Goal: Find contact information: Find contact information

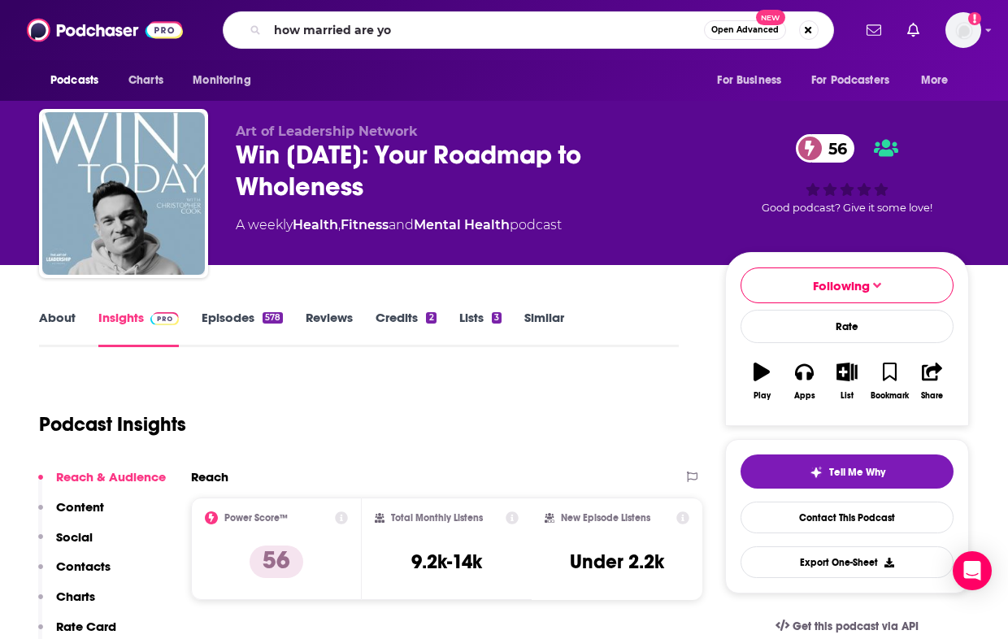
type input "how married are you"
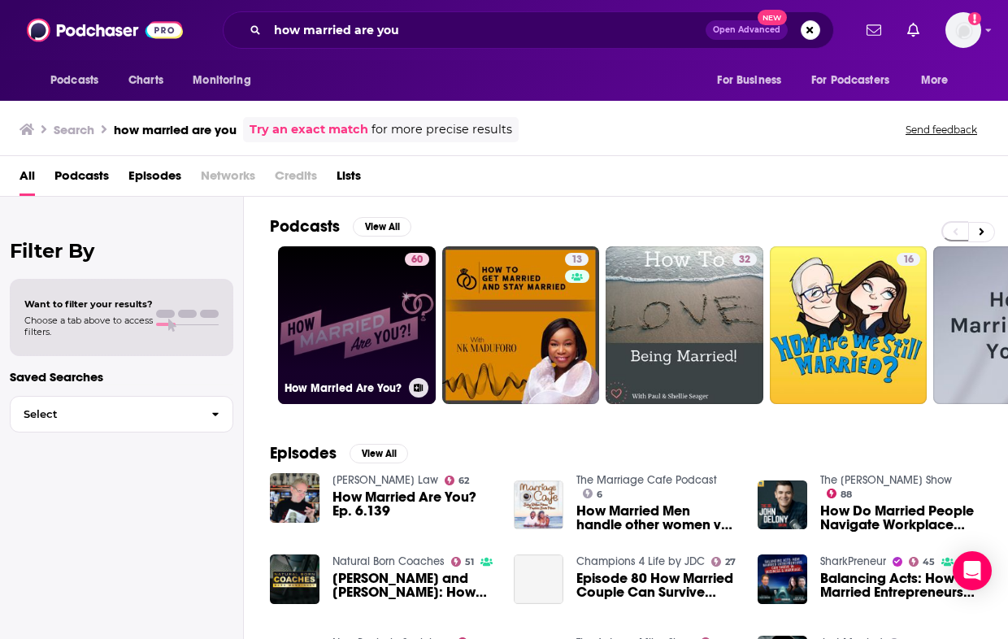
click at [385, 320] on link "60 How Married Are You?" at bounding box center [357, 325] width 158 height 158
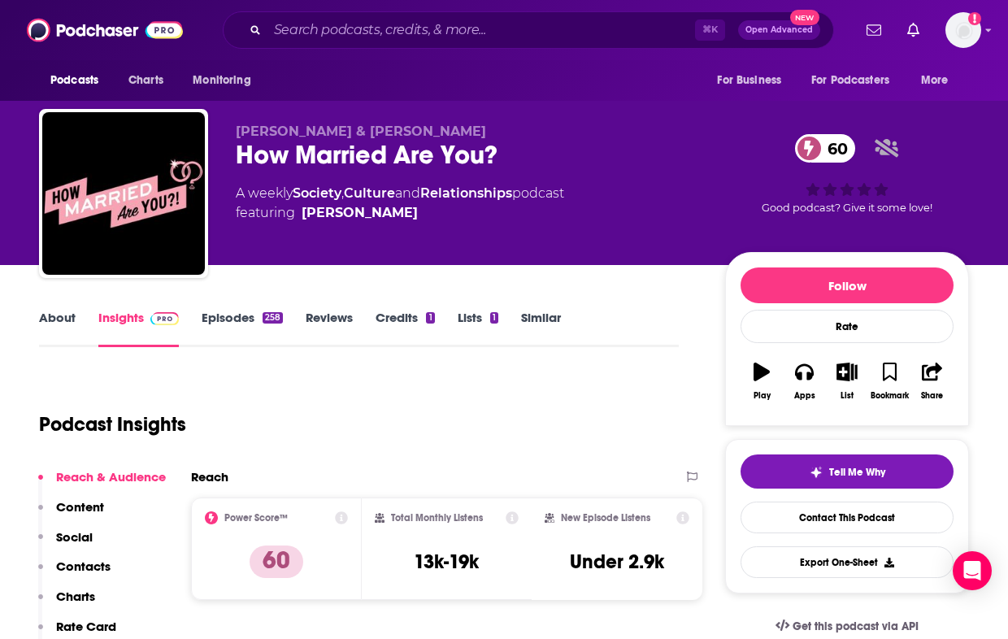
click at [62, 320] on link "About" at bounding box center [57, 328] width 37 height 37
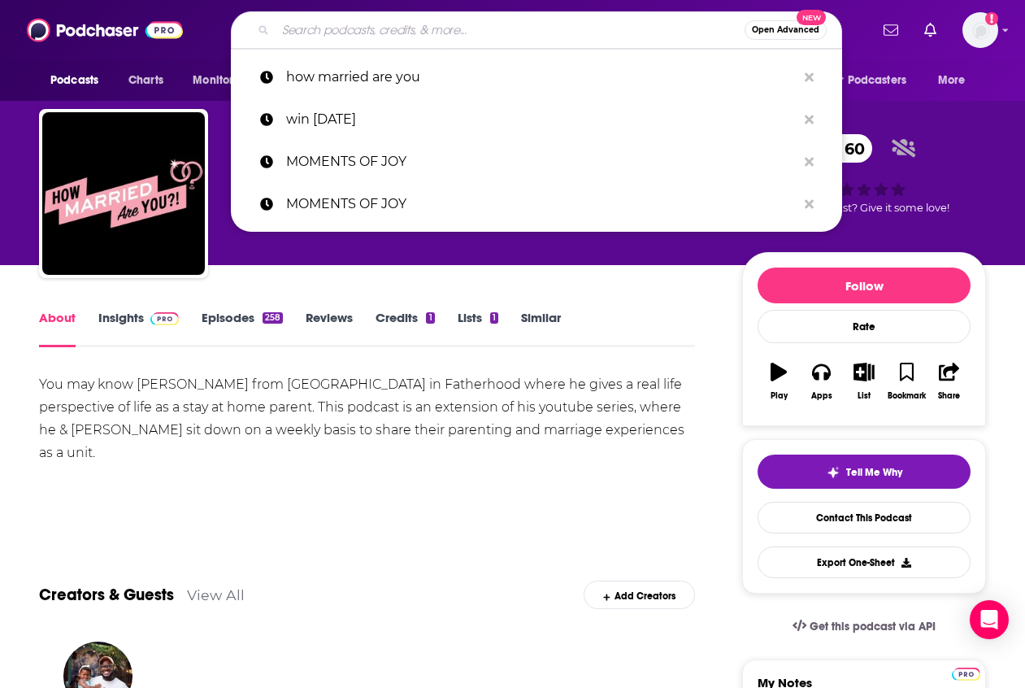
click at [391, 31] on input "Search podcasts, credits, & more..." at bounding box center [510, 30] width 469 height 26
click at [386, 389] on div "You may know [PERSON_NAME] from [GEOGRAPHIC_DATA] in Fatherhood where he gives …" at bounding box center [367, 418] width 656 height 91
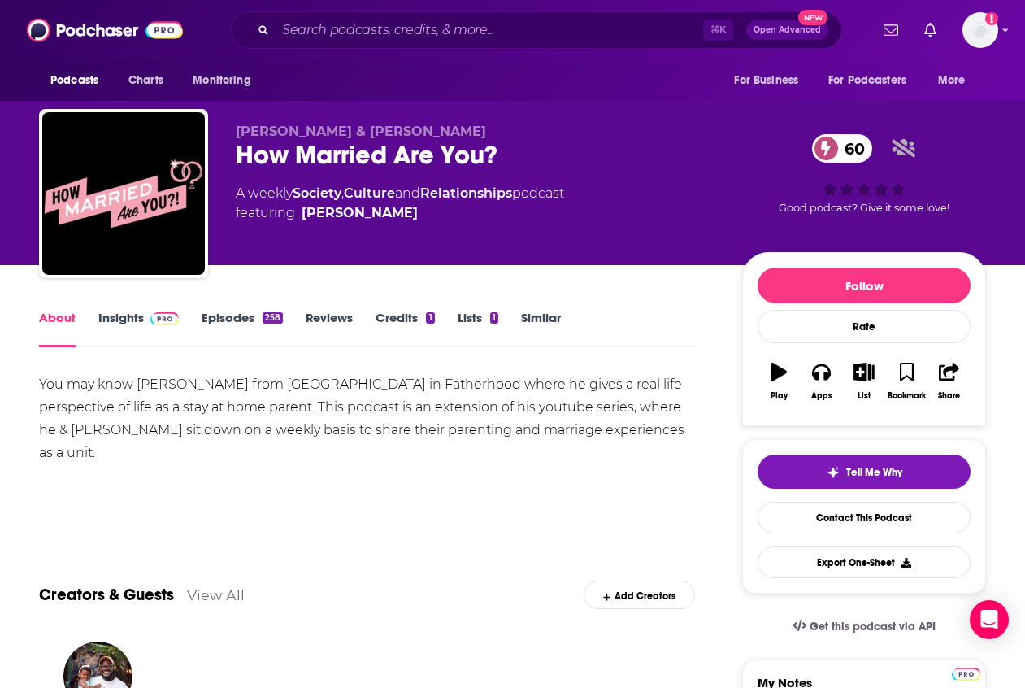
click at [212, 597] on link "View All" at bounding box center [216, 594] width 58 height 17
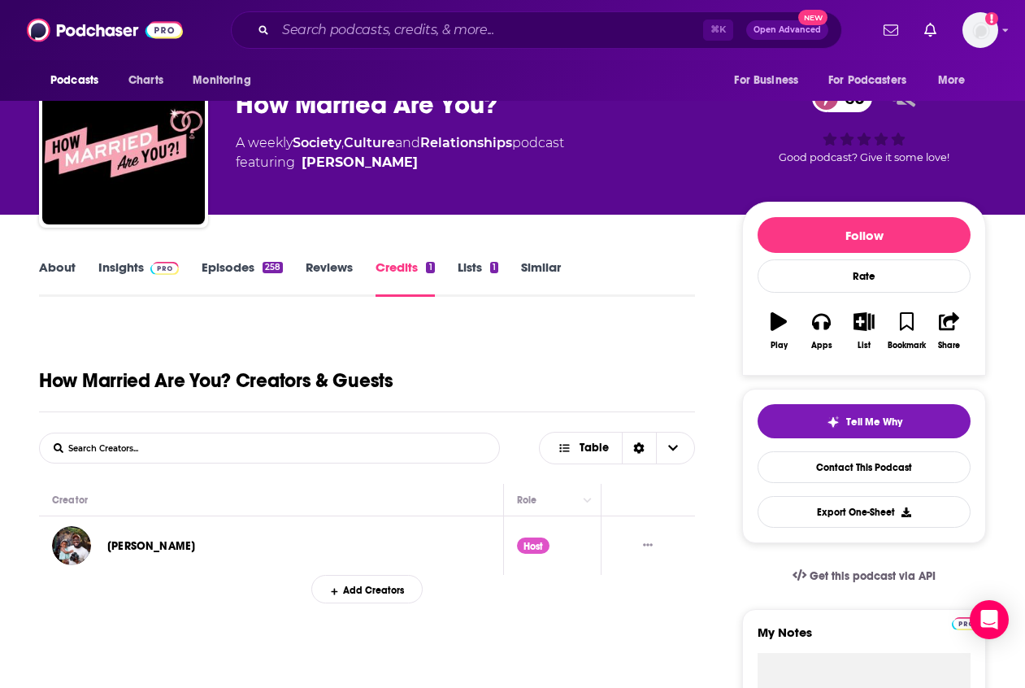
scroll to position [15, 0]
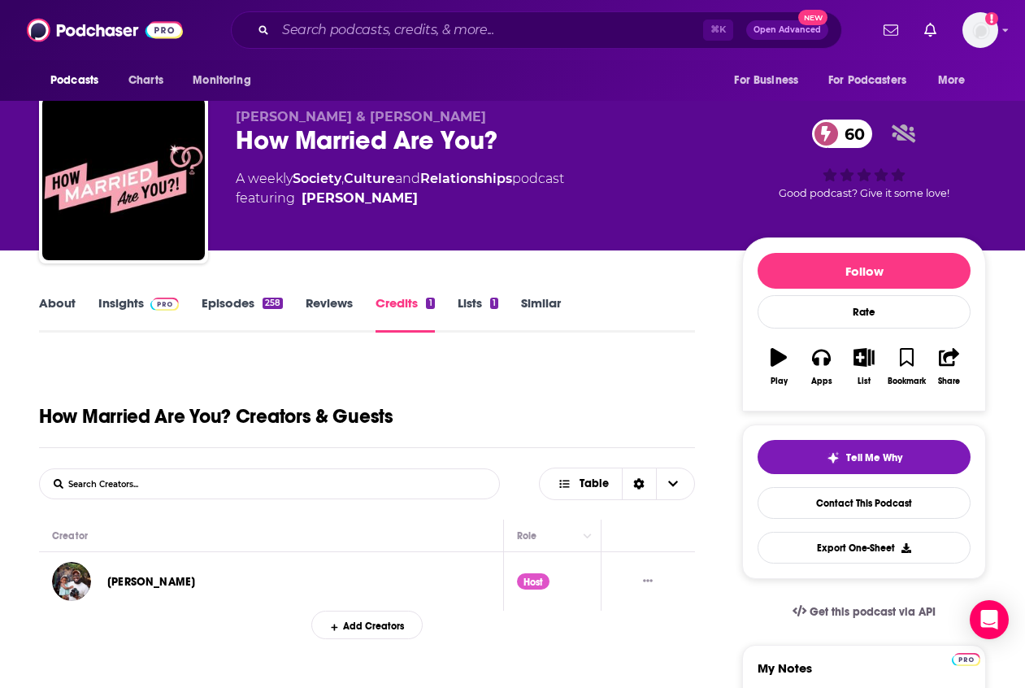
click at [222, 300] on link "Episodes 258" at bounding box center [242, 313] width 81 height 37
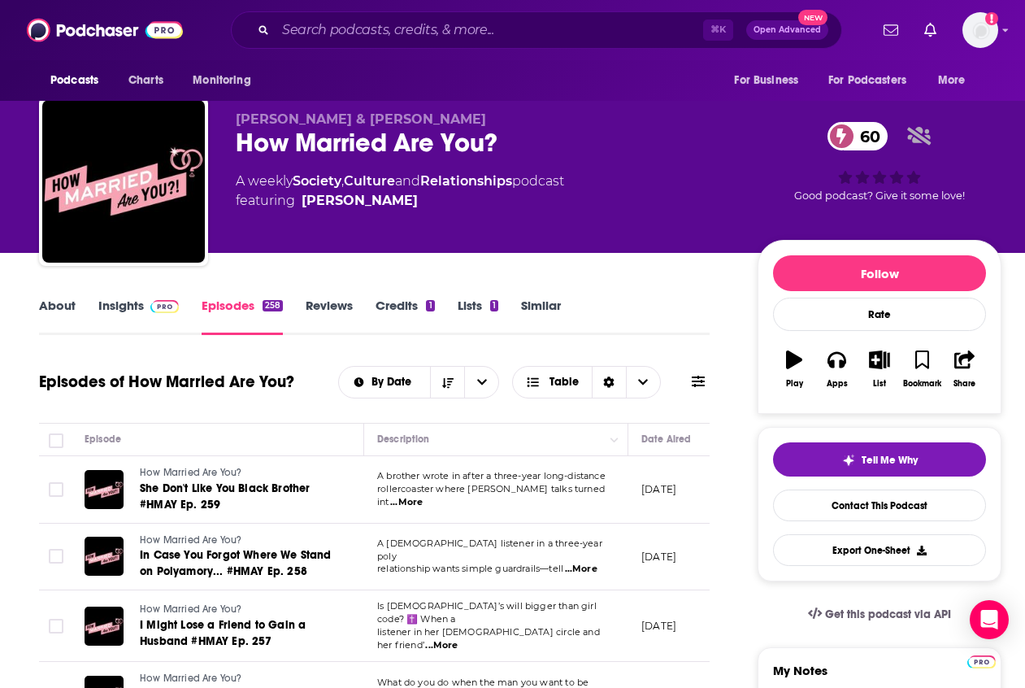
scroll to position [40, 0]
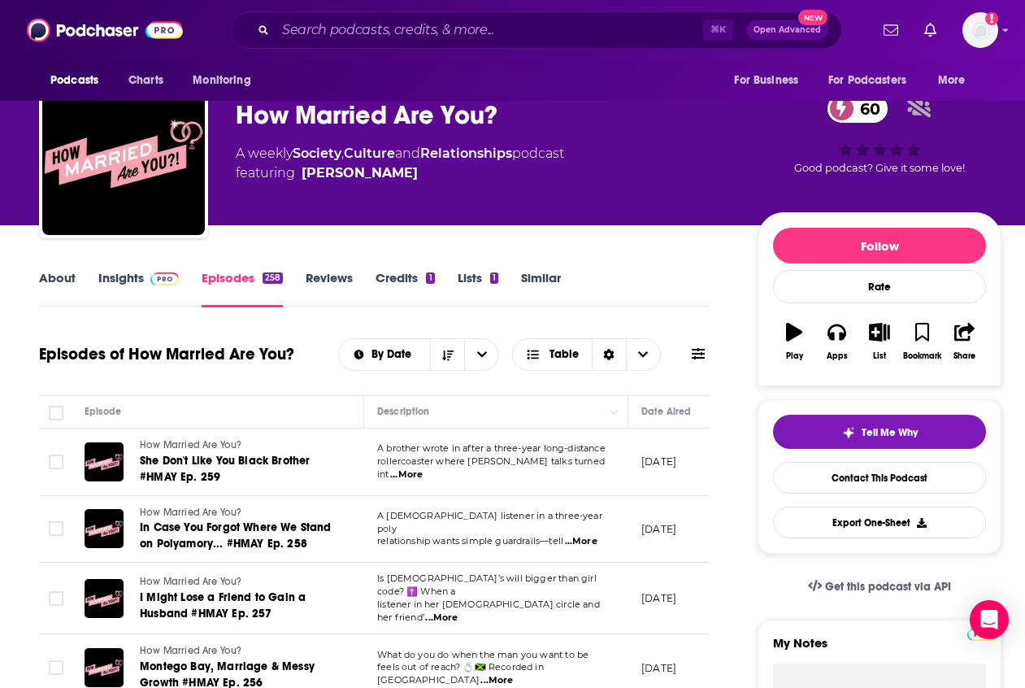
click at [58, 278] on link "About" at bounding box center [57, 288] width 37 height 37
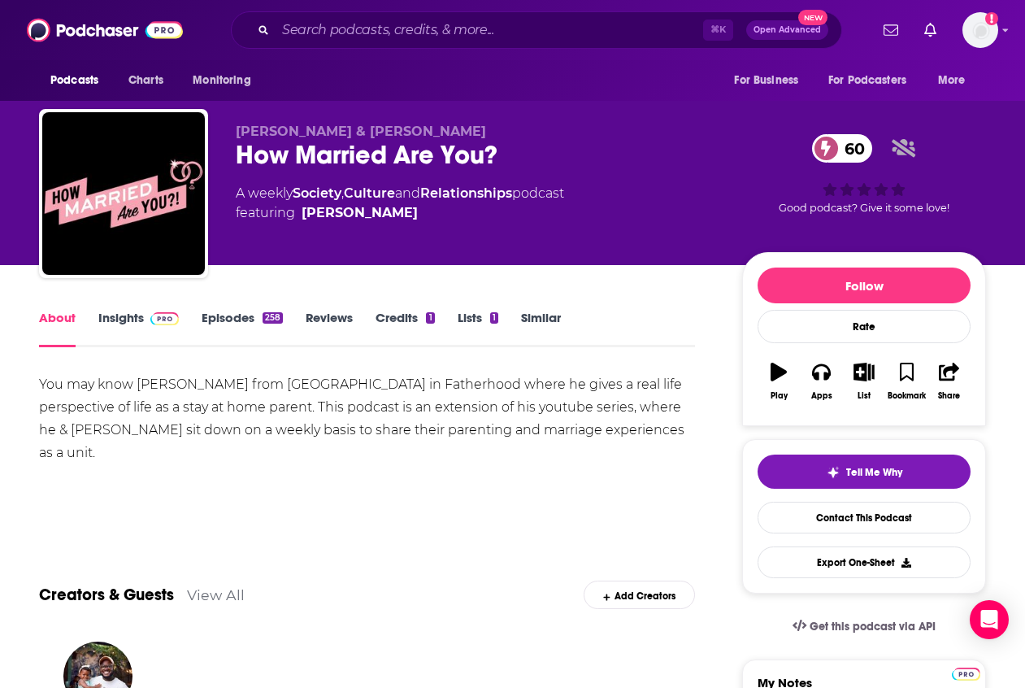
click at [122, 318] on link "Insights" at bounding box center [138, 328] width 80 height 37
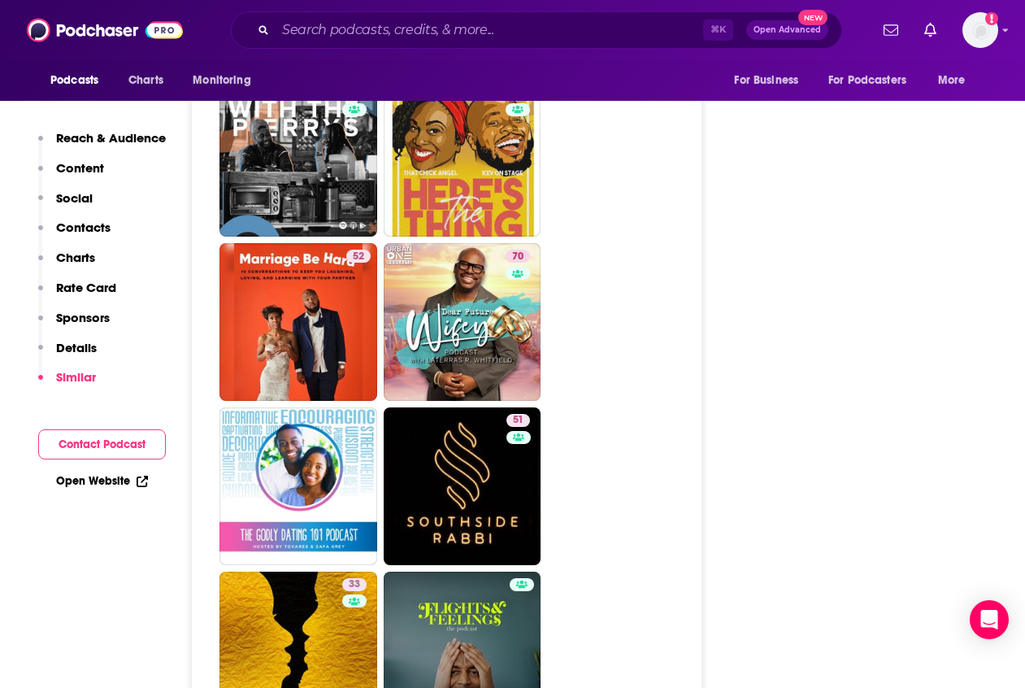
scroll to position [2958, 0]
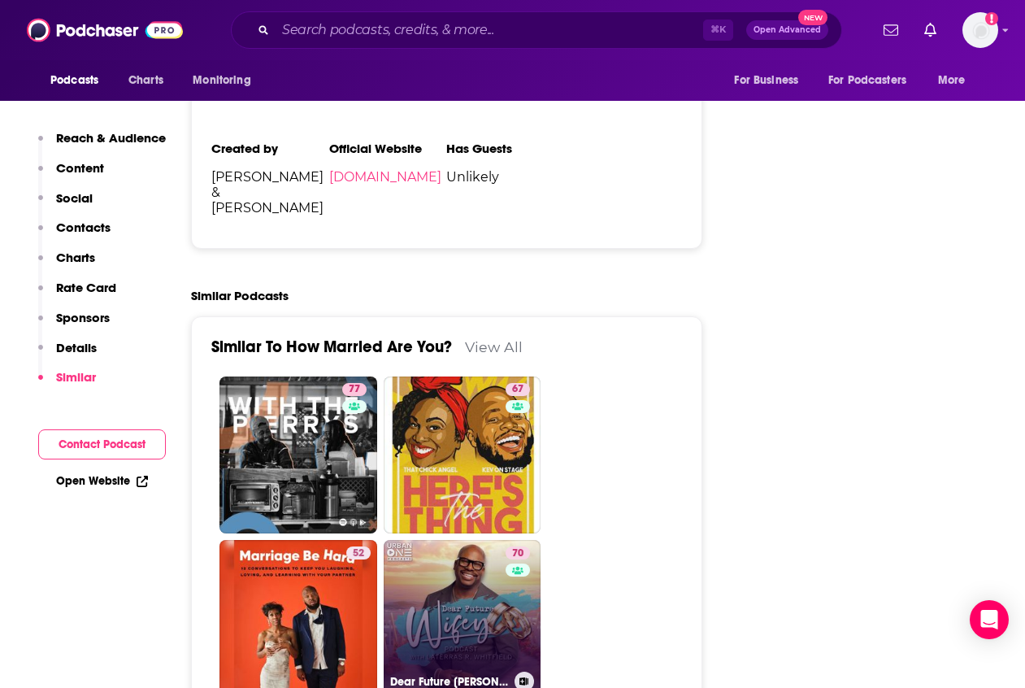
click at [455, 540] on link "70 Dear Future [PERSON_NAME]" at bounding box center [463, 619] width 158 height 158
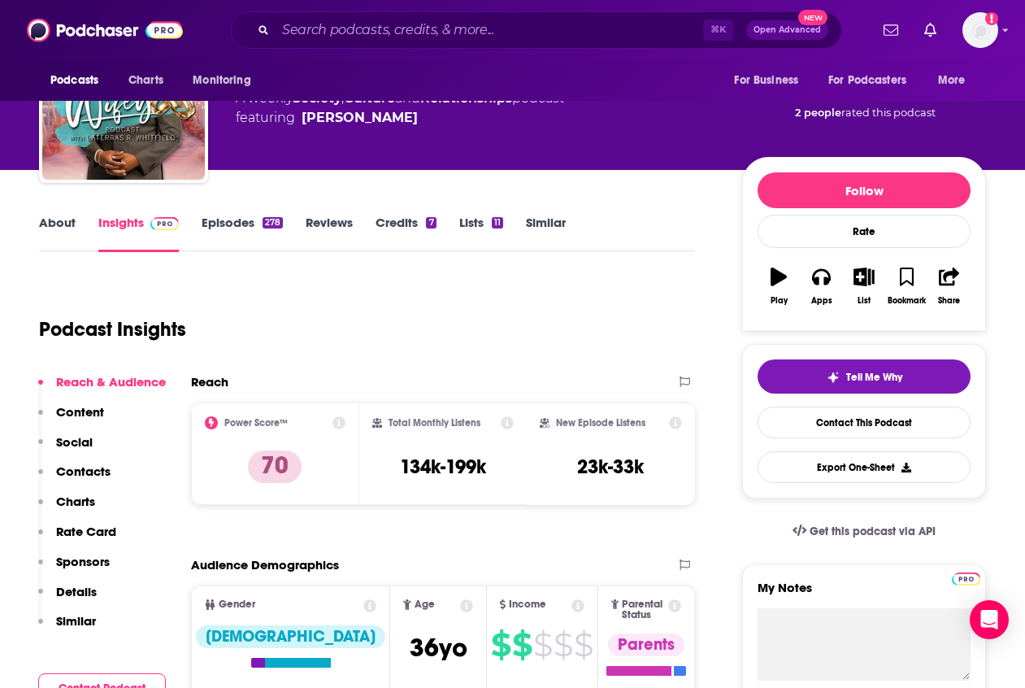
scroll to position [143, 0]
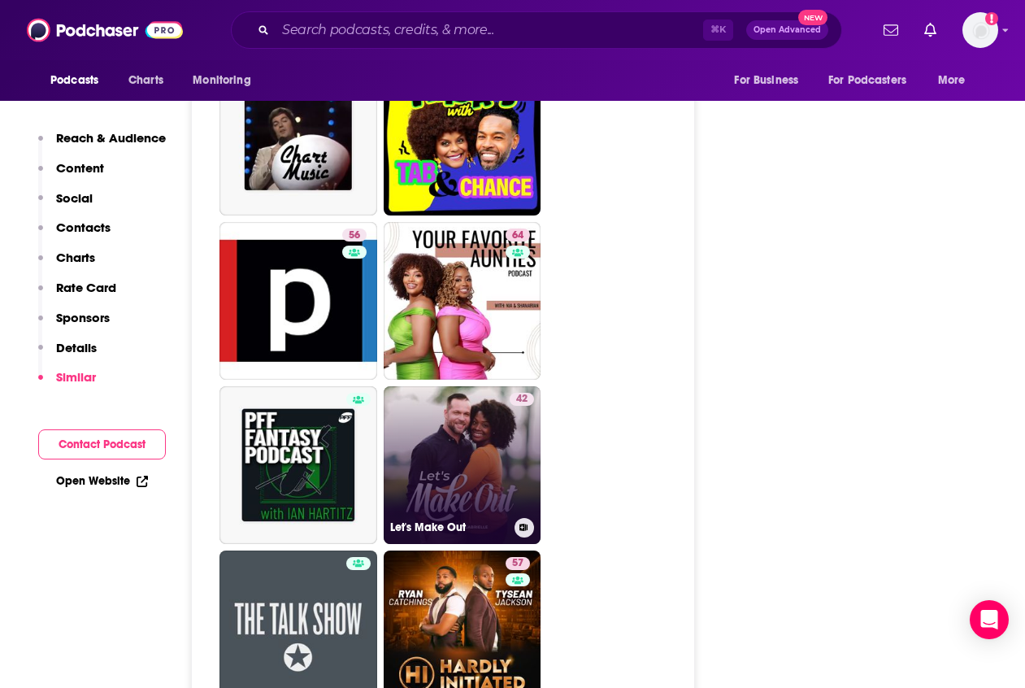
scroll to position [3891, 0]
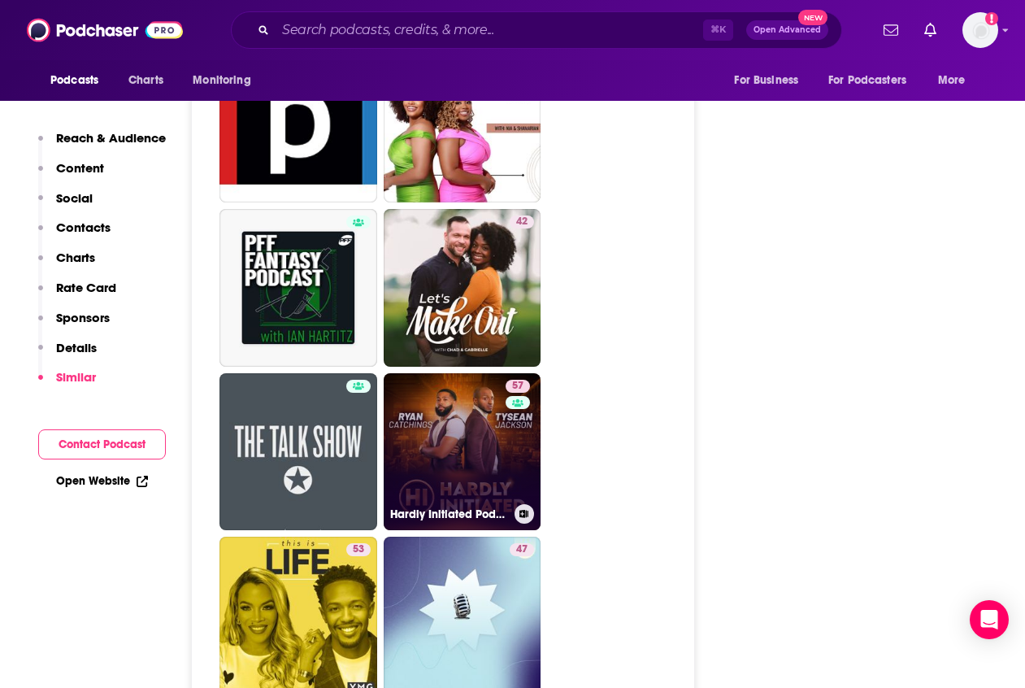
click at [451, 373] on link "57 Hardly Initiated Podcast" at bounding box center [463, 452] width 158 height 158
type input "[URL][DOMAIN_NAME]"
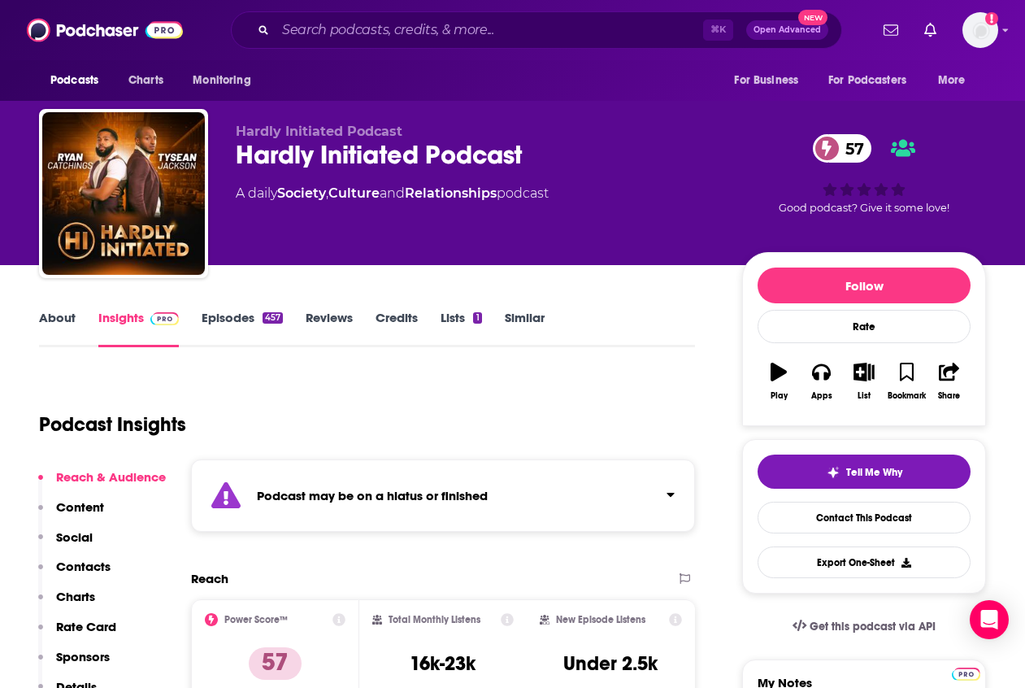
click at [230, 319] on link "Episodes 457" at bounding box center [242, 328] width 81 height 37
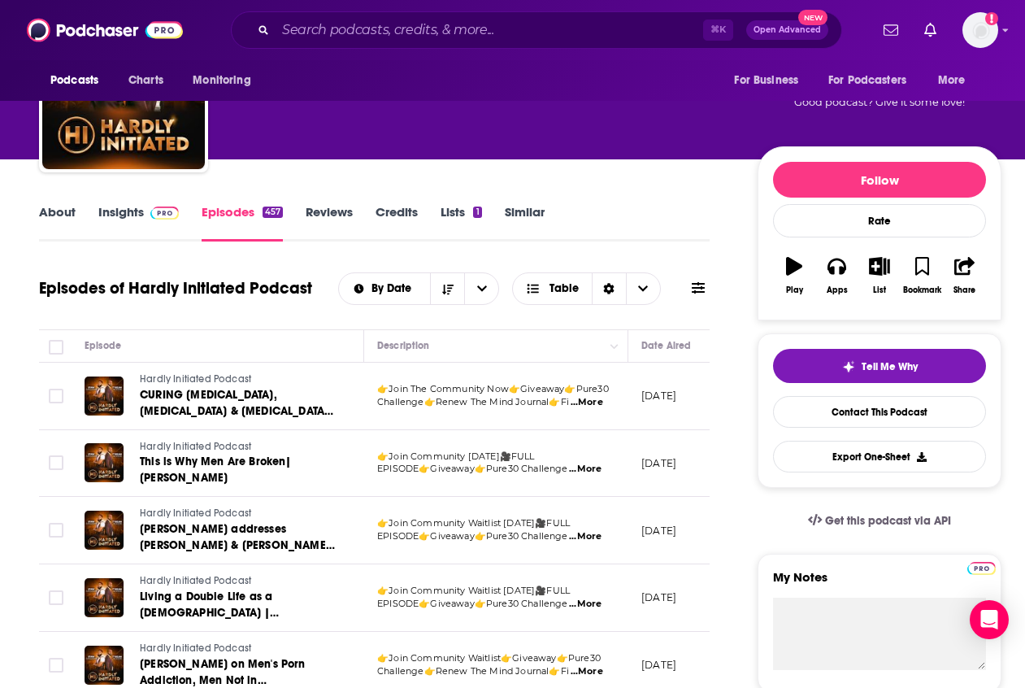
scroll to position [118, 0]
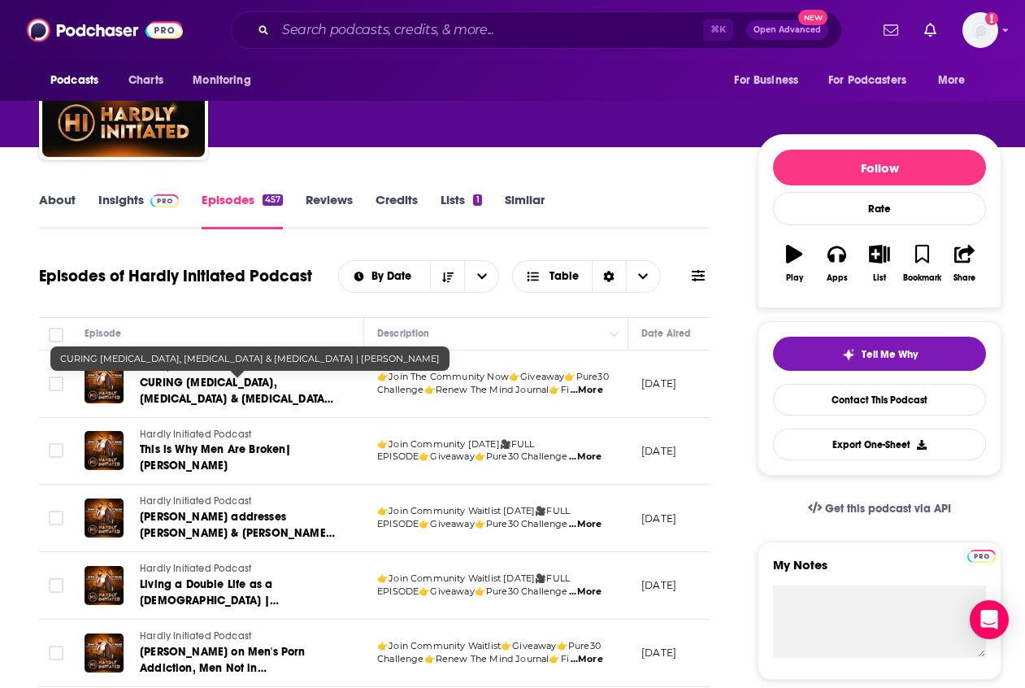
click at [185, 395] on span "CURING [MEDICAL_DATA], [MEDICAL_DATA] & [MEDICAL_DATA] | [PERSON_NAME]" at bounding box center [237, 399] width 194 height 46
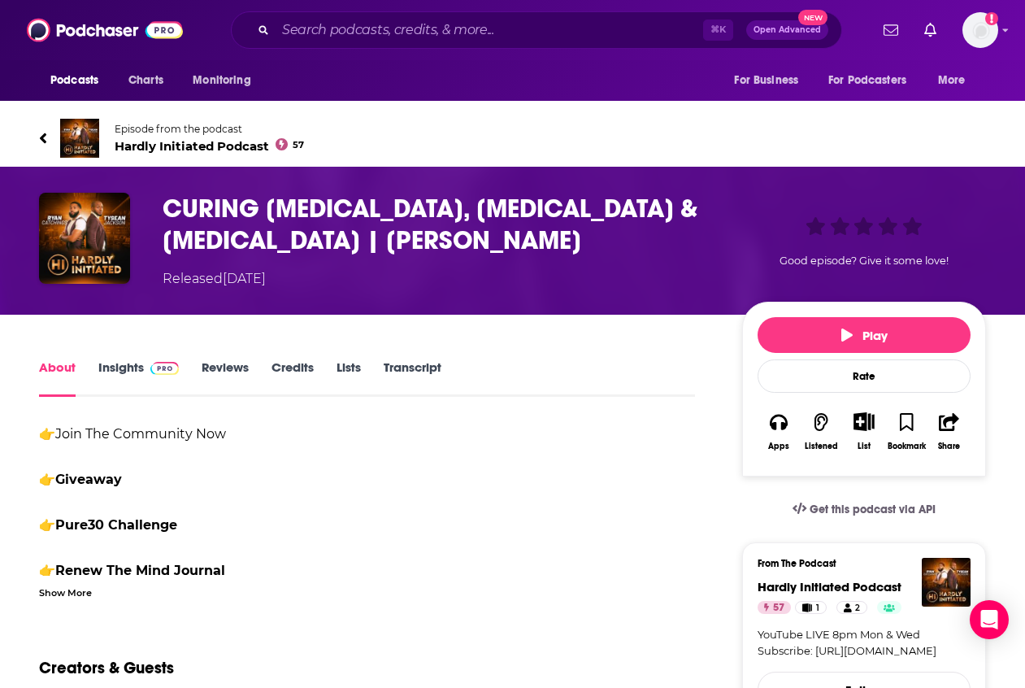
click at [120, 363] on link "Insights" at bounding box center [138, 377] width 80 height 37
click at [124, 362] on link "Insights" at bounding box center [138, 377] width 80 height 37
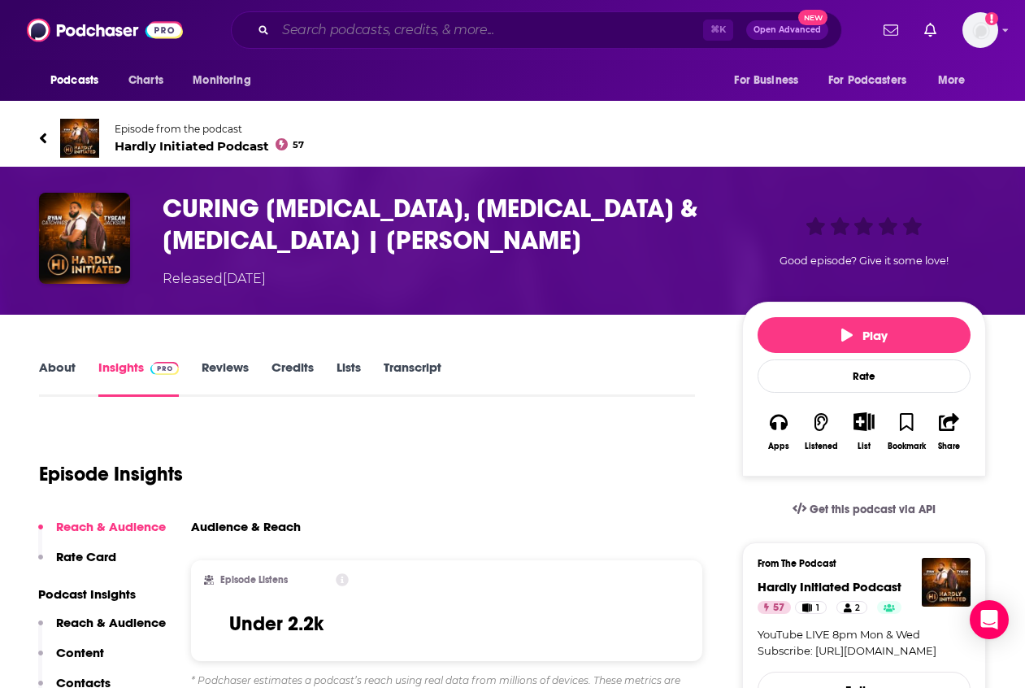
click at [350, 40] on input "Search podcasts, credits, & more..." at bounding box center [490, 30] width 428 height 26
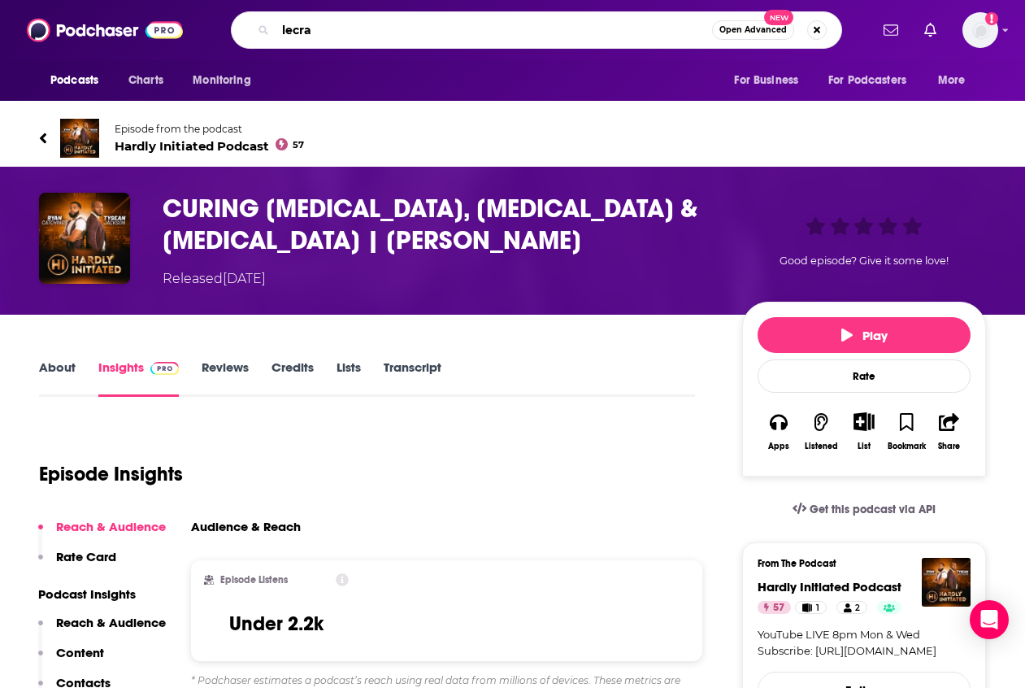
type input "lecrae"
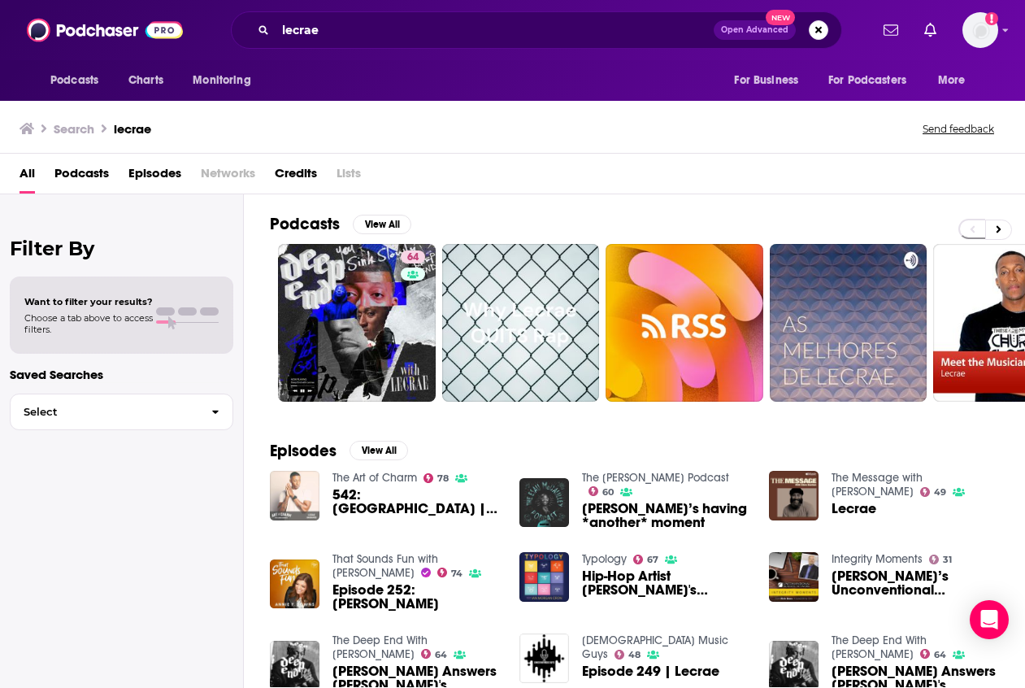
click at [310, 496] on img "542: Lecrae | Unashamed" at bounding box center [295, 496] width 50 height 50
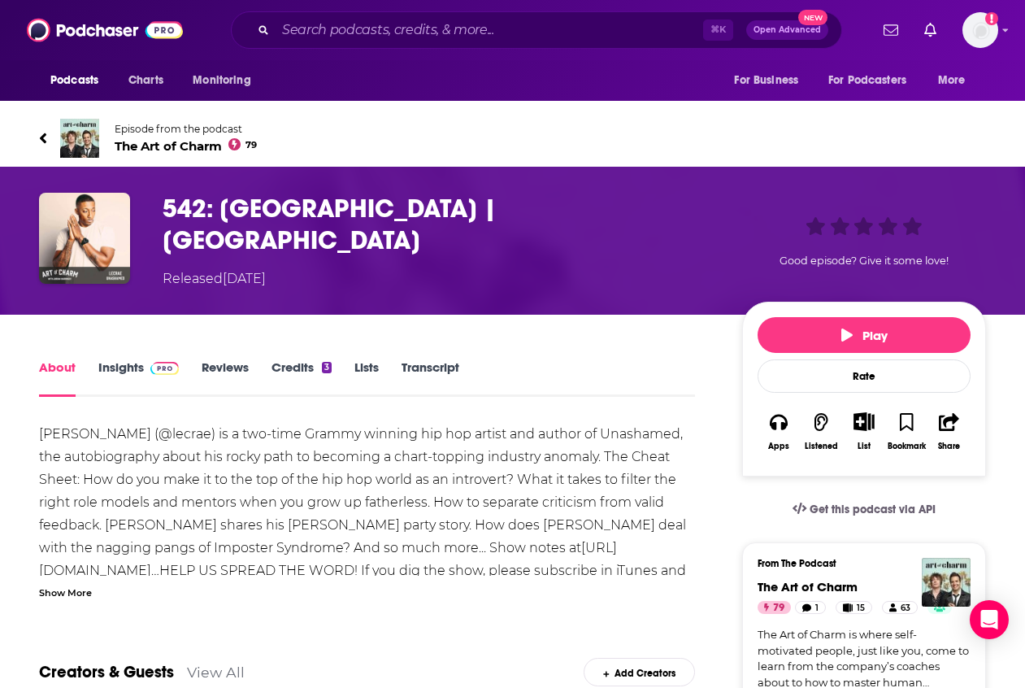
click at [179, 143] on span "The Art of Charm 79" at bounding box center [186, 145] width 142 height 15
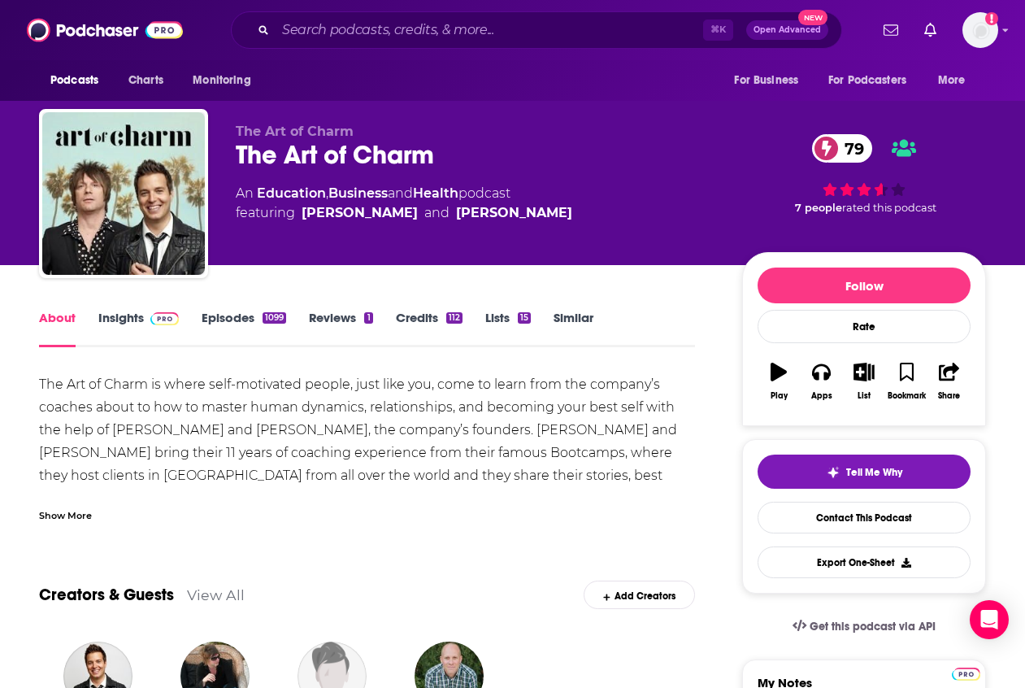
click at [217, 320] on link "Episodes 1099" at bounding box center [244, 328] width 85 height 37
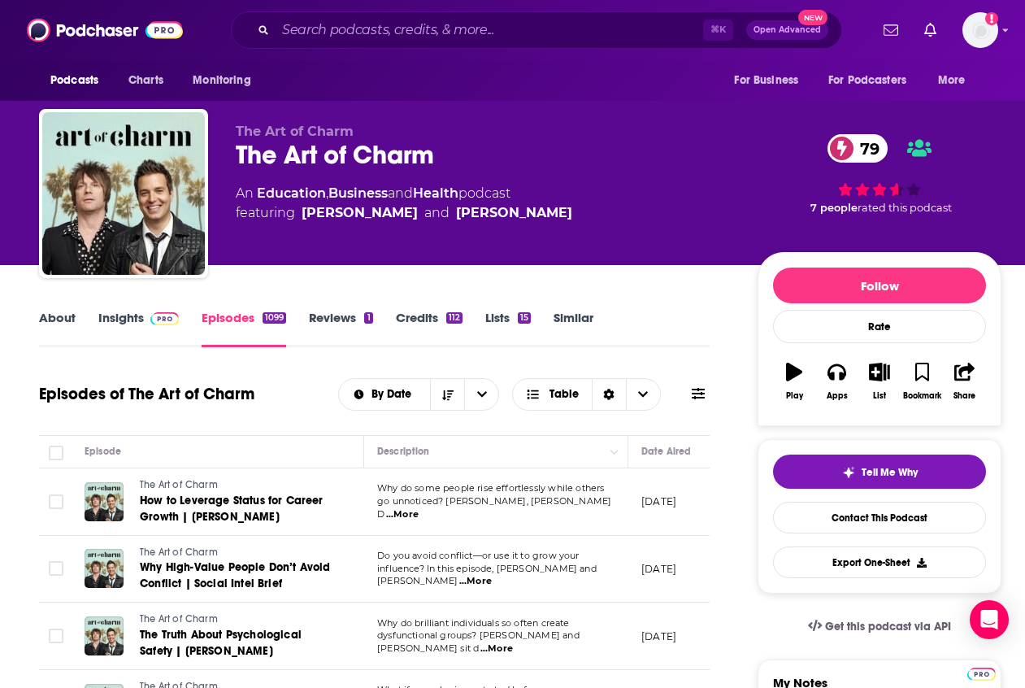
click at [53, 313] on link "About" at bounding box center [57, 328] width 37 height 37
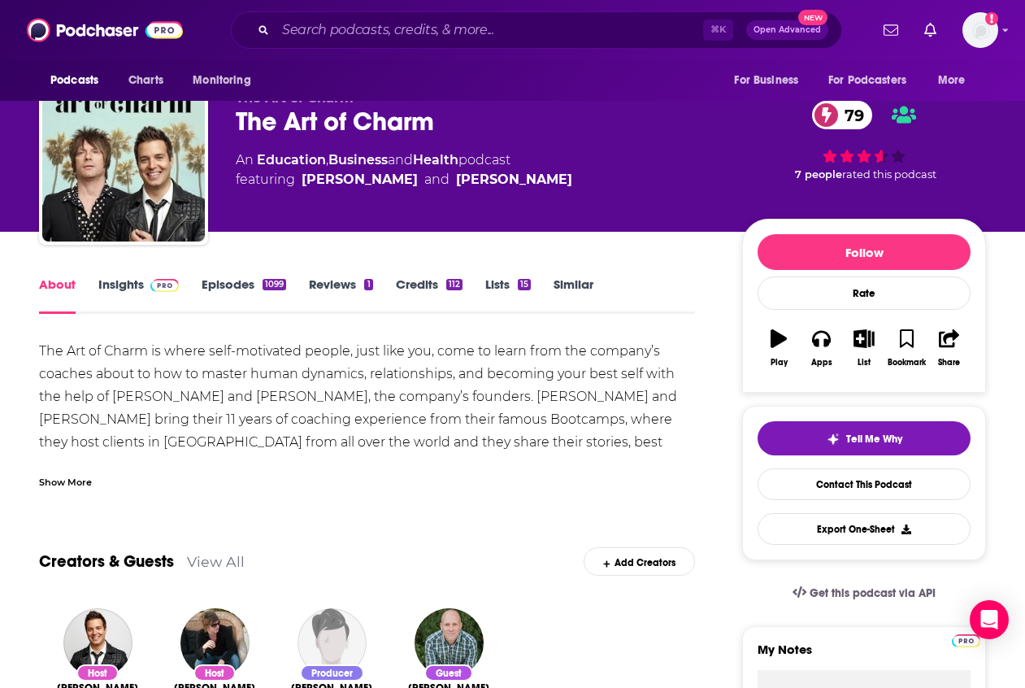
scroll to position [81, 0]
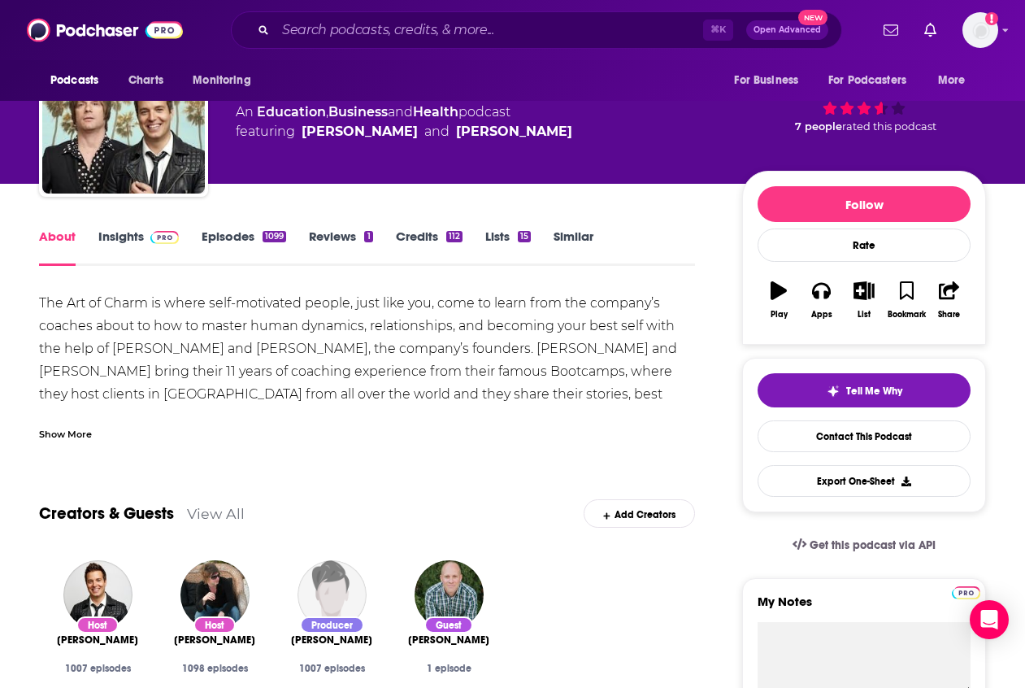
click at [71, 434] on div "Show More" at bounding box center [65, 432] width 53 height 15
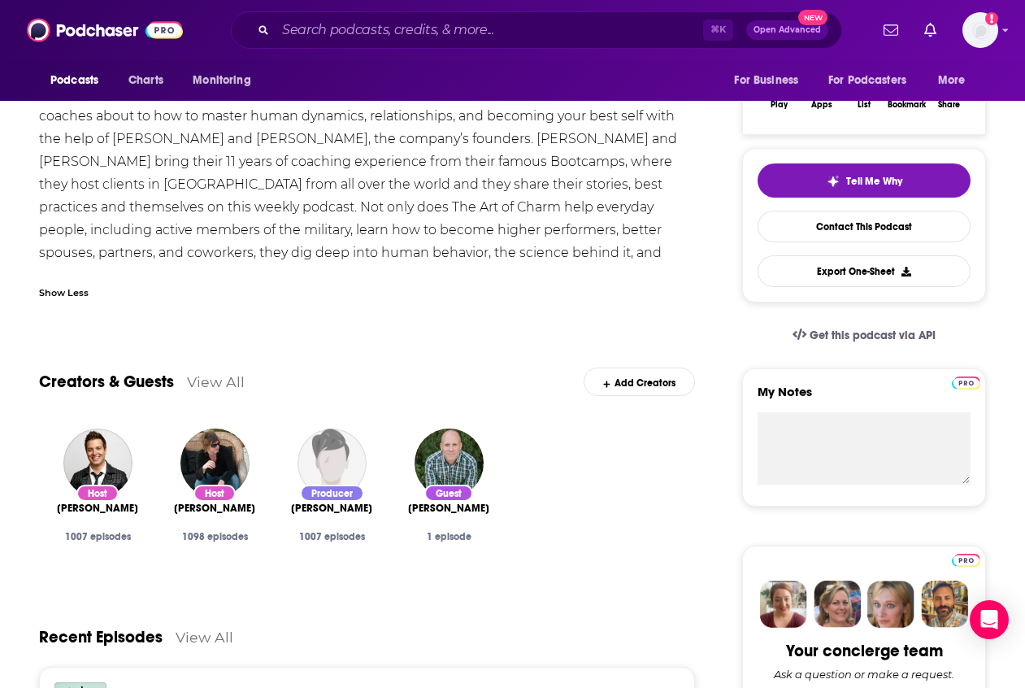
scroll to position [0, 0]
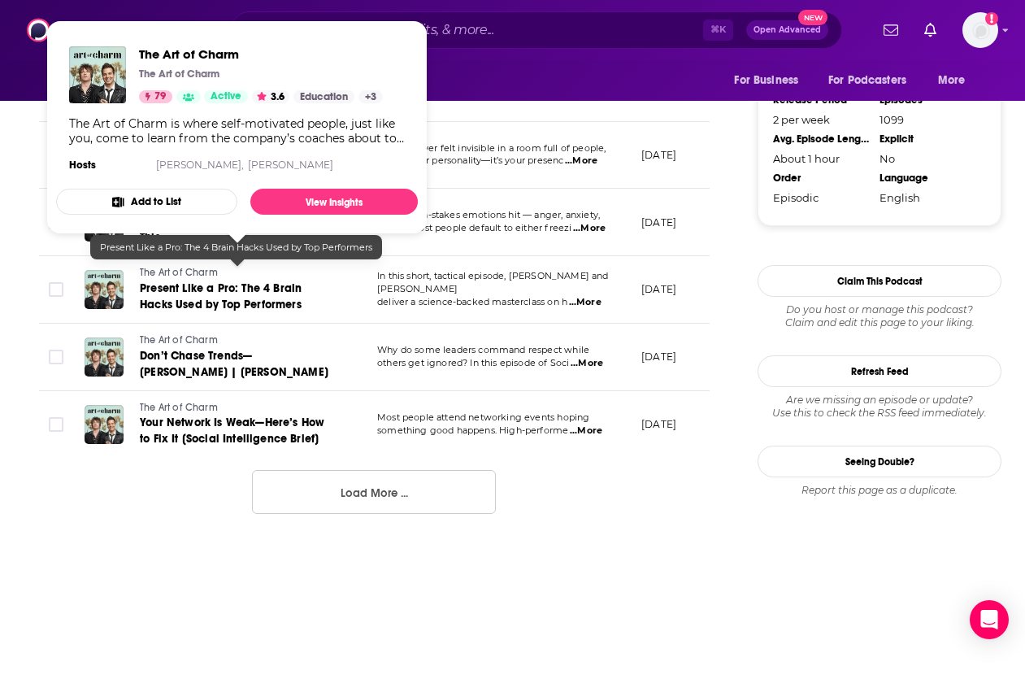
scroll to position [1753, 0]
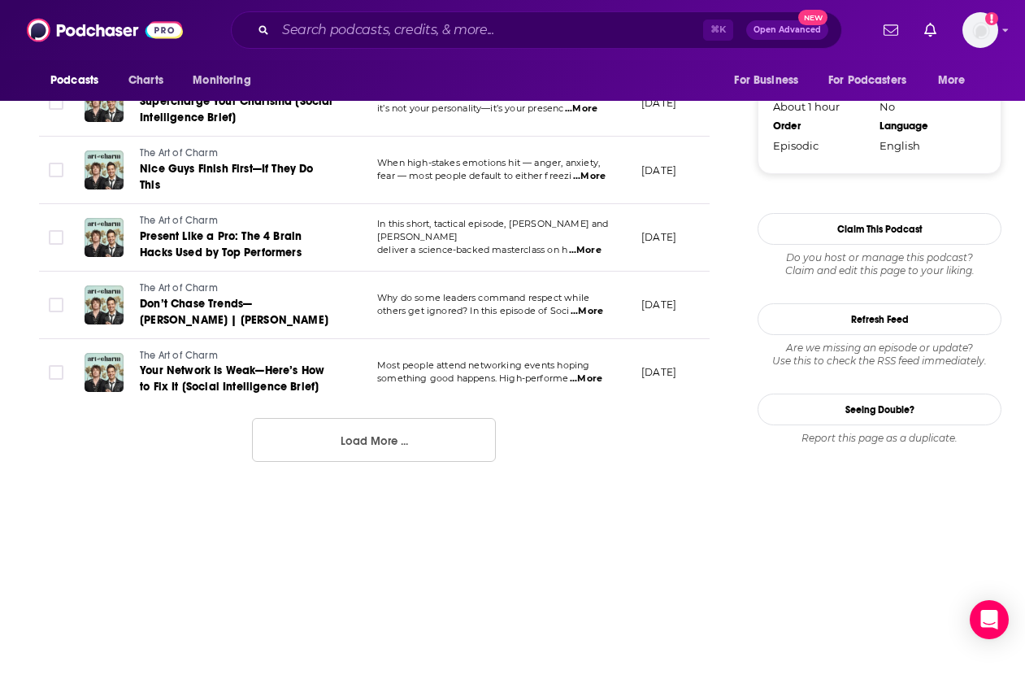
click at [334, 433] on button "Load More ..." at bounding box center [374, 440] width 244 height 44
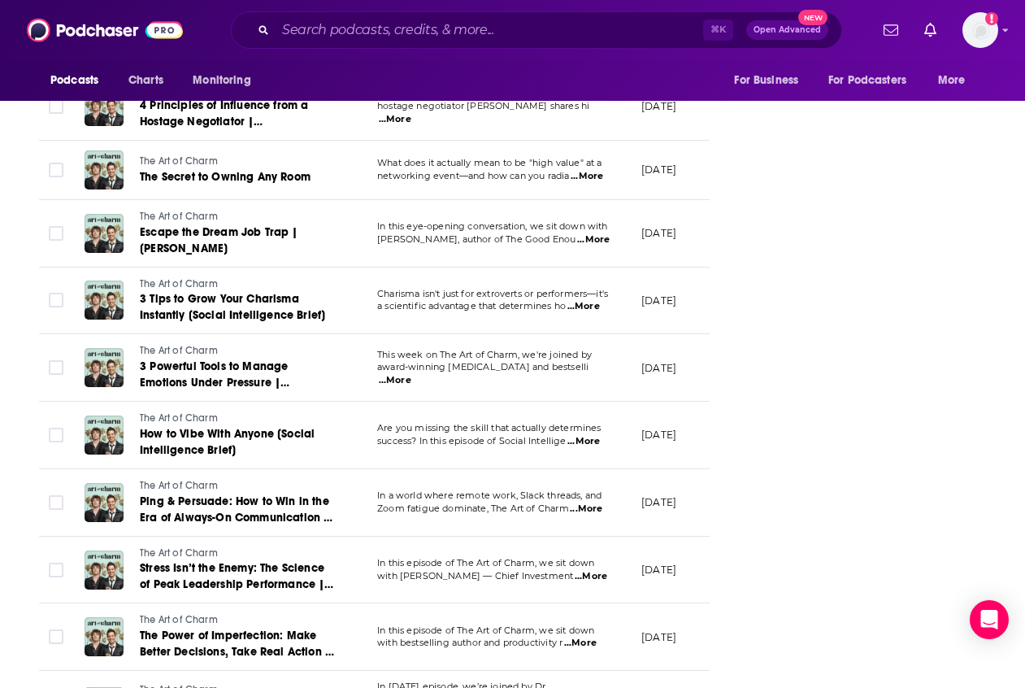
scroll to position [2968, 0]
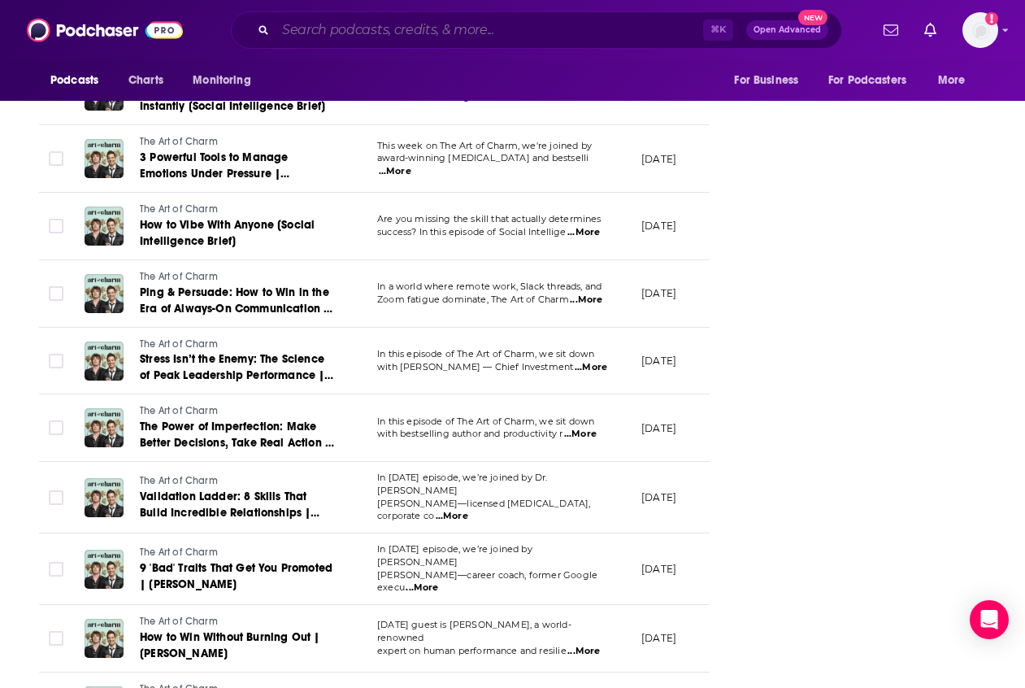
click at [339, 26] on input "Search podcasts, credits, & more..." at bounding box center [490, 30] width 428 height 26
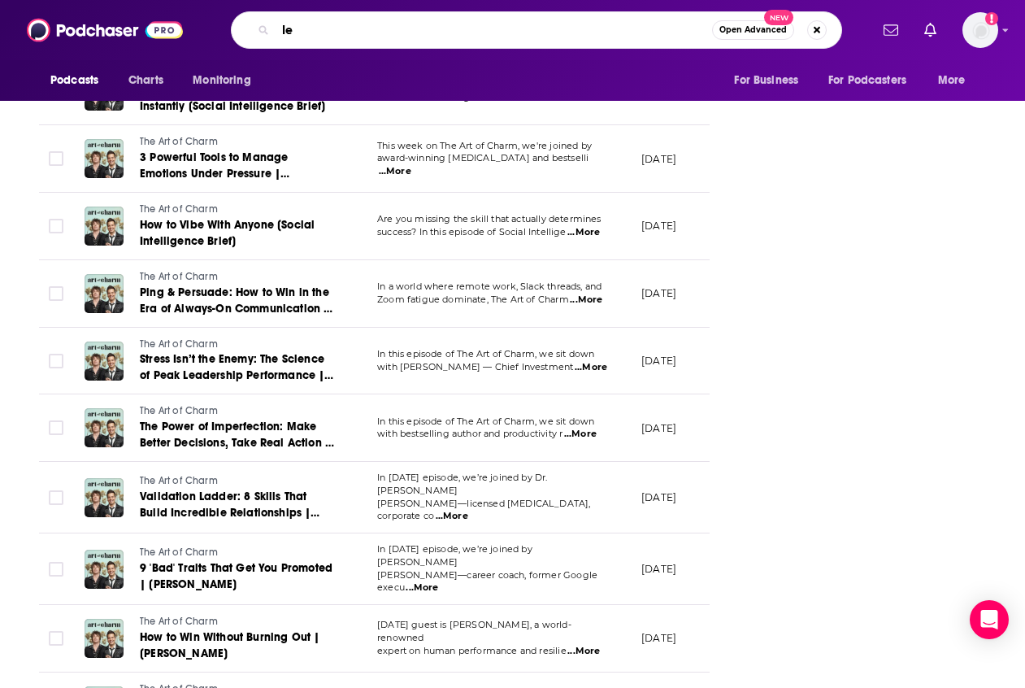
type input "l"
type input "dr [PERSON_NAME]"
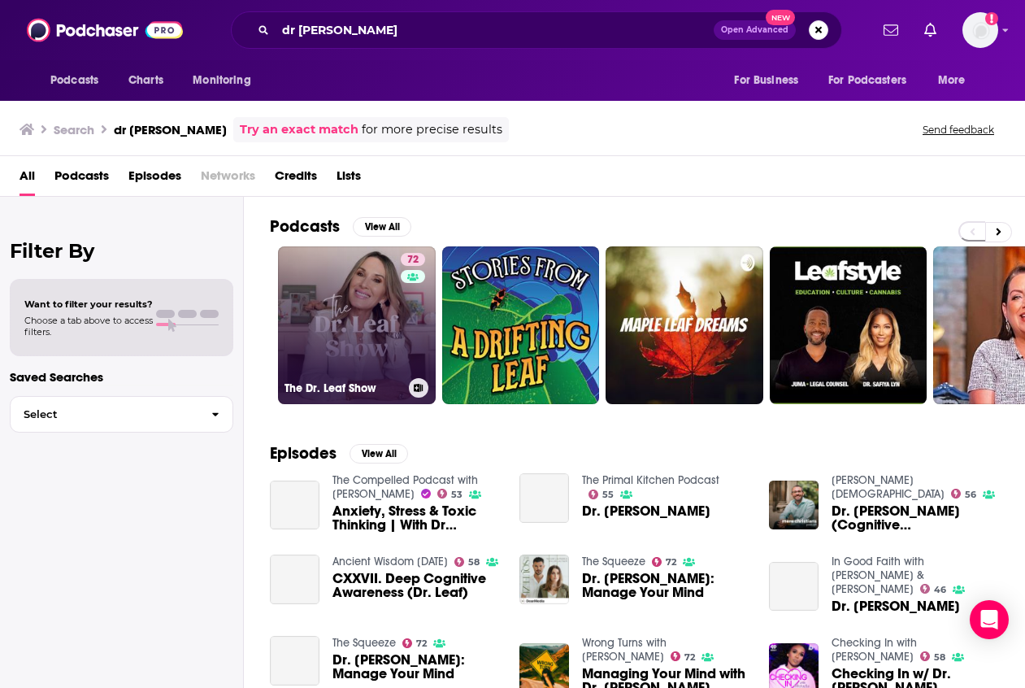
click at [359, 342] on link "72 The Dr. Leaf Show" at bounding box center [357, 325] width 158 height 158
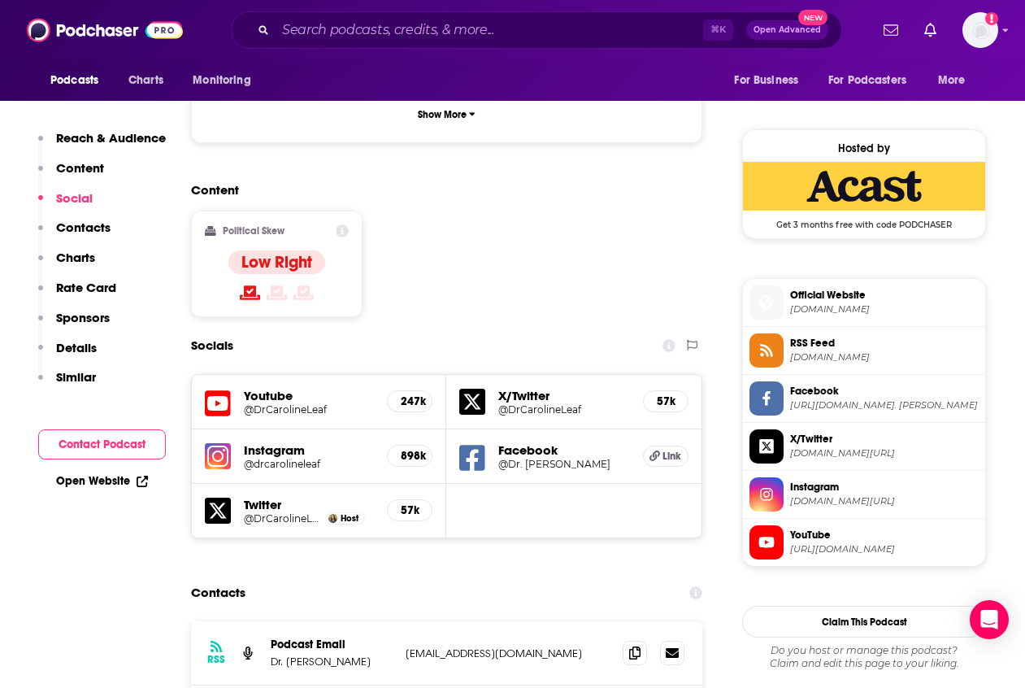
scroll to position [1337, 0]
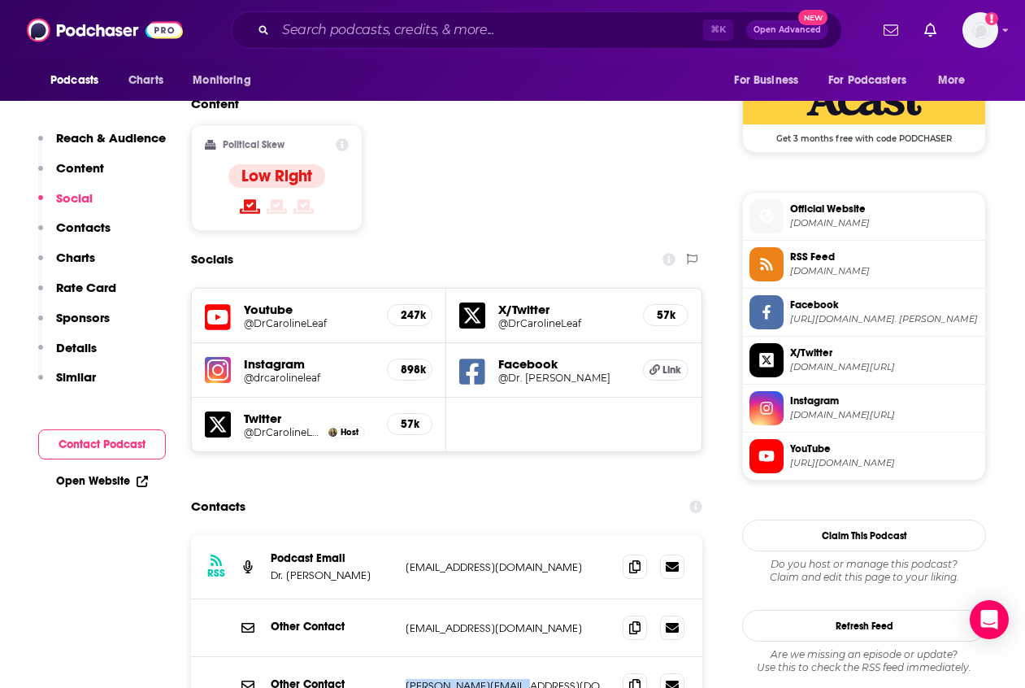
drag, startPoint x: 533, startPoint y: 594, endPoint x: 407, endPoint y: 592, distance: 126.0
click at [407, 638] on p "[PERSON_NAME][EMAIL_ADDRESS][DOMAIN_NAME]" at bounding box center [508, 686] width 204 height 14
copy p "[PERSON_NAME][EMAIL_ADDRESS][DOMAIN_NAME]"
